Goal: Navigation & Orientation: Go to known website

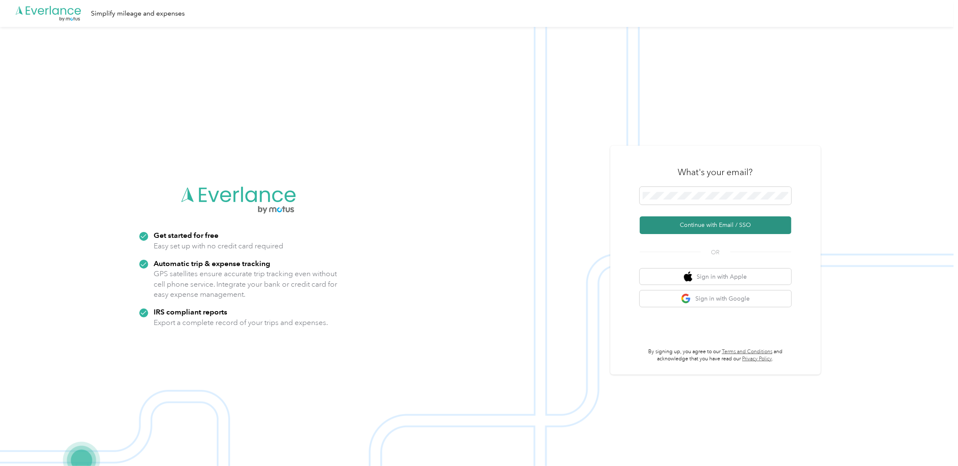
click at [686, 227] on button "Continue with Email / SSO" at bounding box center [716, 225] width 152 height 18
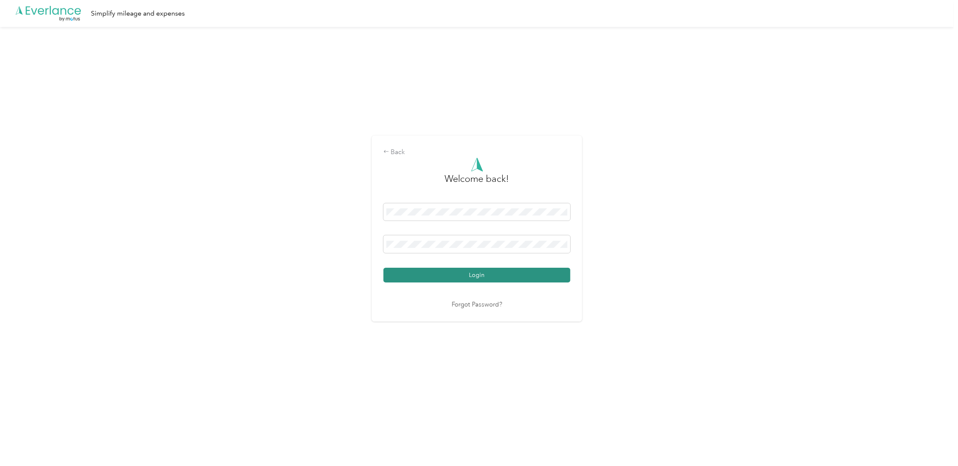
click at [478, 274] on button "Login" at bounding box center [476, 275] width 187 height 15
